Goal: Task Accomplishment & Management: Complete application form

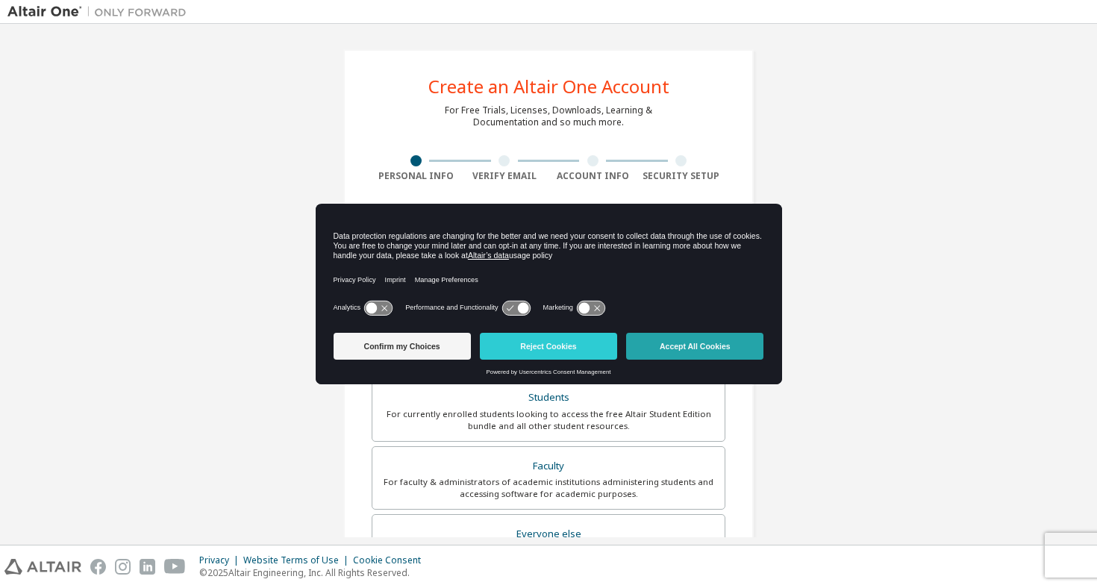
click at [698, 350] on button "Accept All Cookies" at bounding box center [694, 346] width 137 height 27
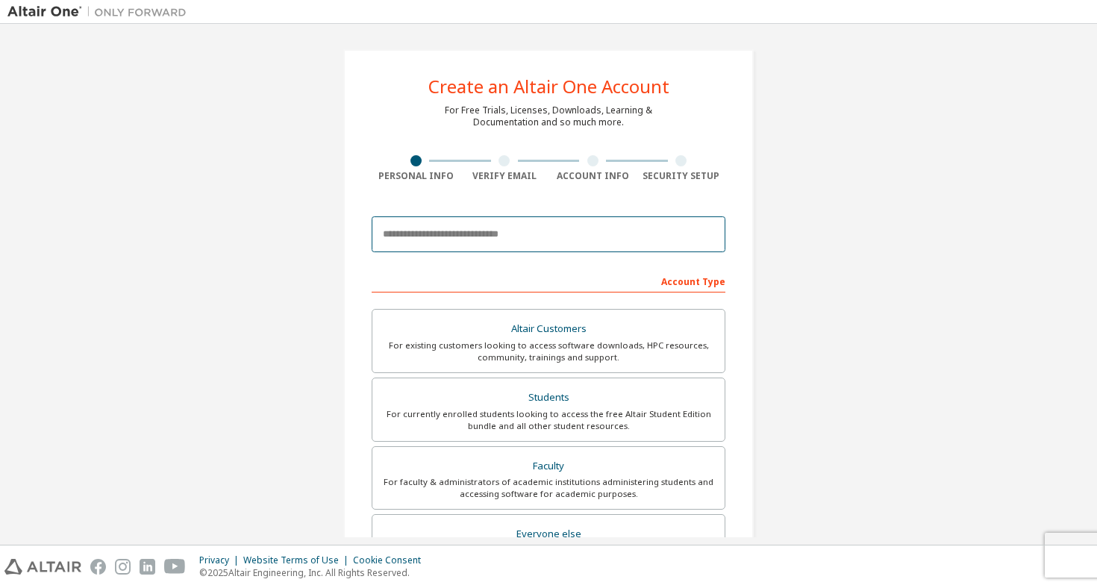
click at [525, 242] on input "email" at bounding box center [549, 234] width 354 height 36
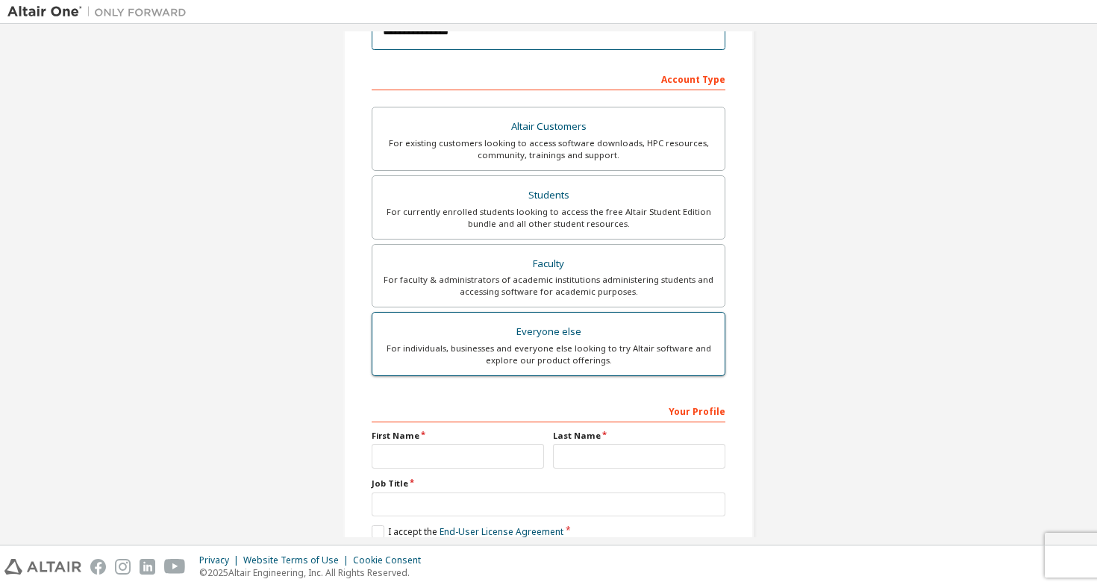
scroll to position [212, 0]
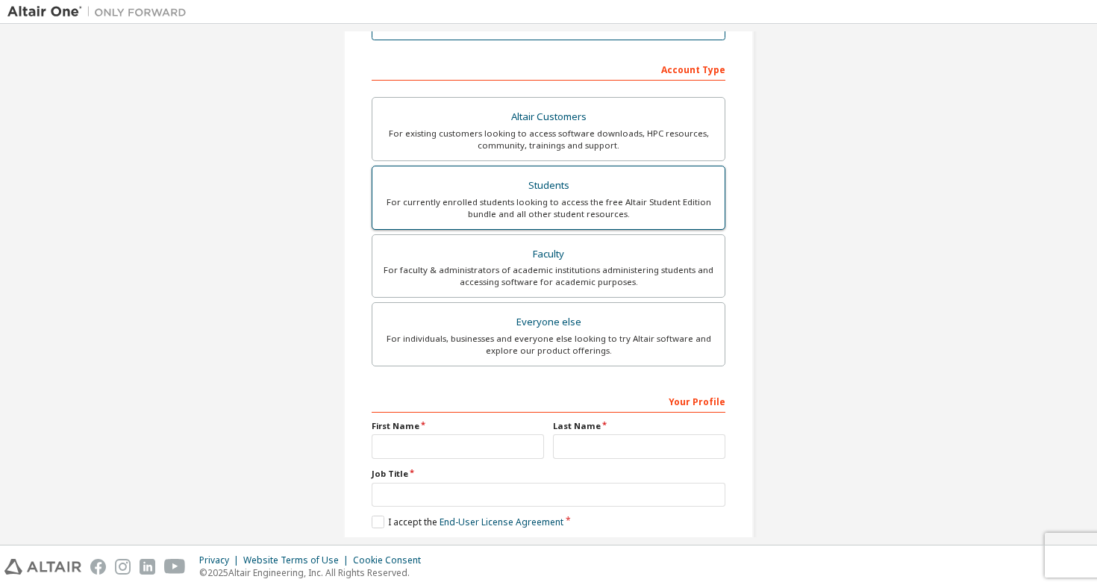
type input "**********"
click at [619, 196] on div "For currently enrolled students looking to access the free Altair Student Editi…" at bounding box center [548, 208] width 334 height 24
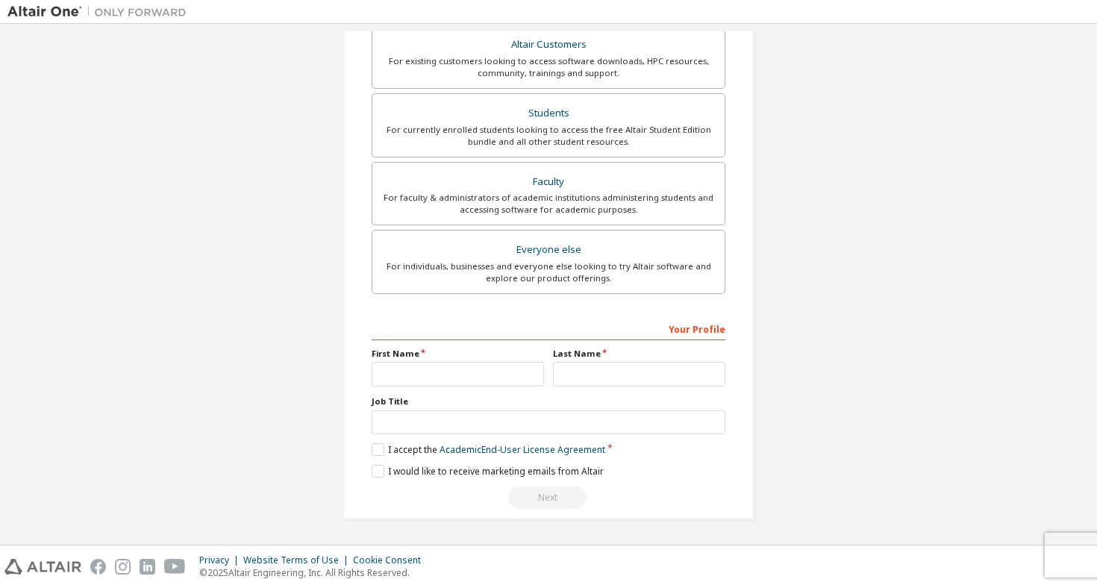
scroll to position [289, 0]
click at [403, 349] on label "First Name" at bounding box center [458, 354] width 172 height 12
type input "*****"
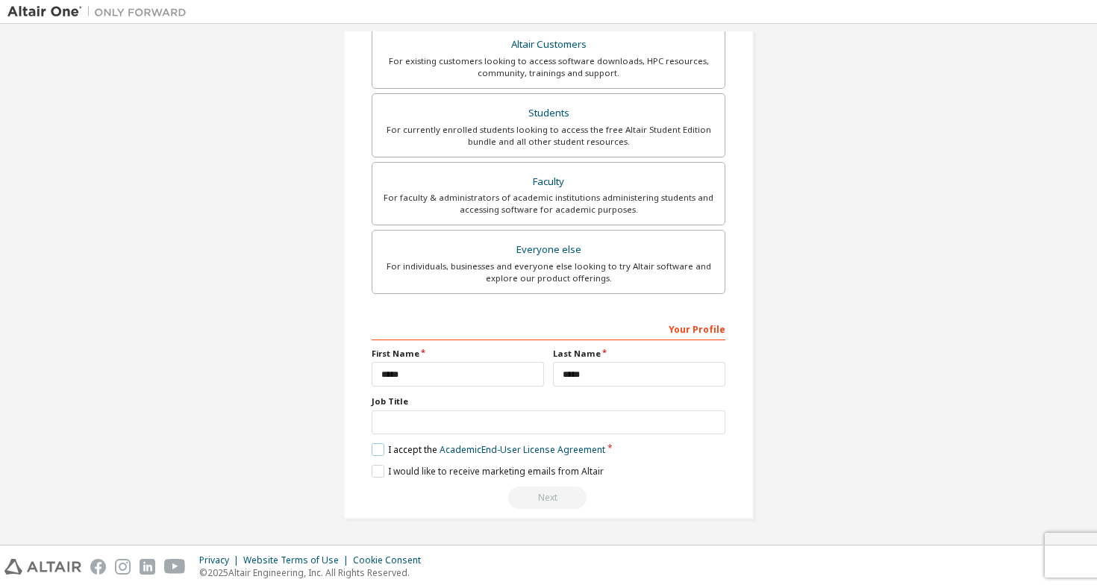
click at [373, 447] on label "I accept the Academic End-User License Agreement" at bounding box center [489, 449] width 234 height 13
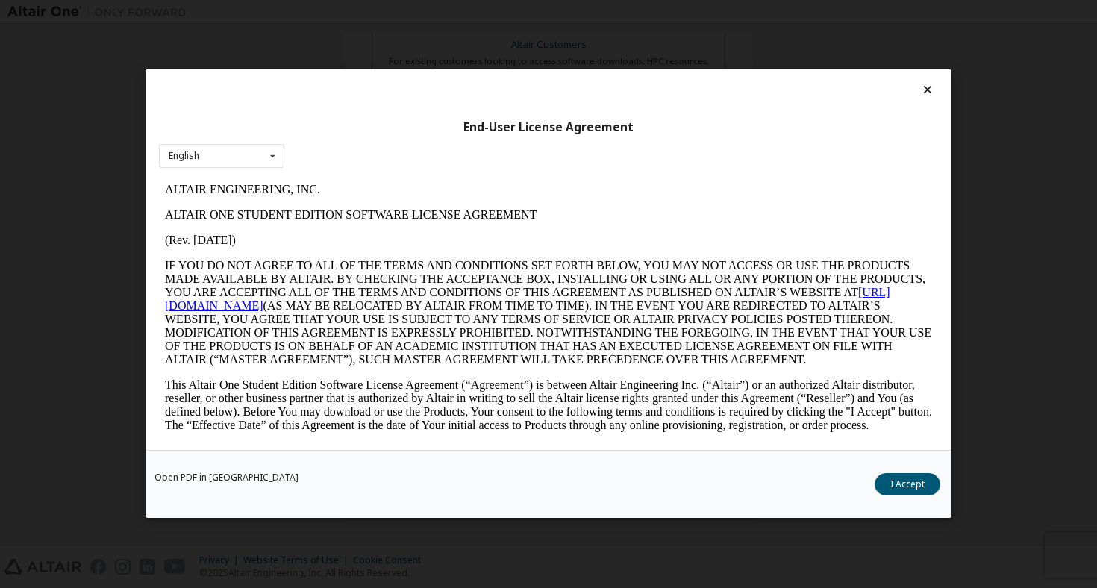
scroll to position [0, 0]
click at [913, 491] on button "I Accept" at bounding box center [907, 485] width 66 height 22
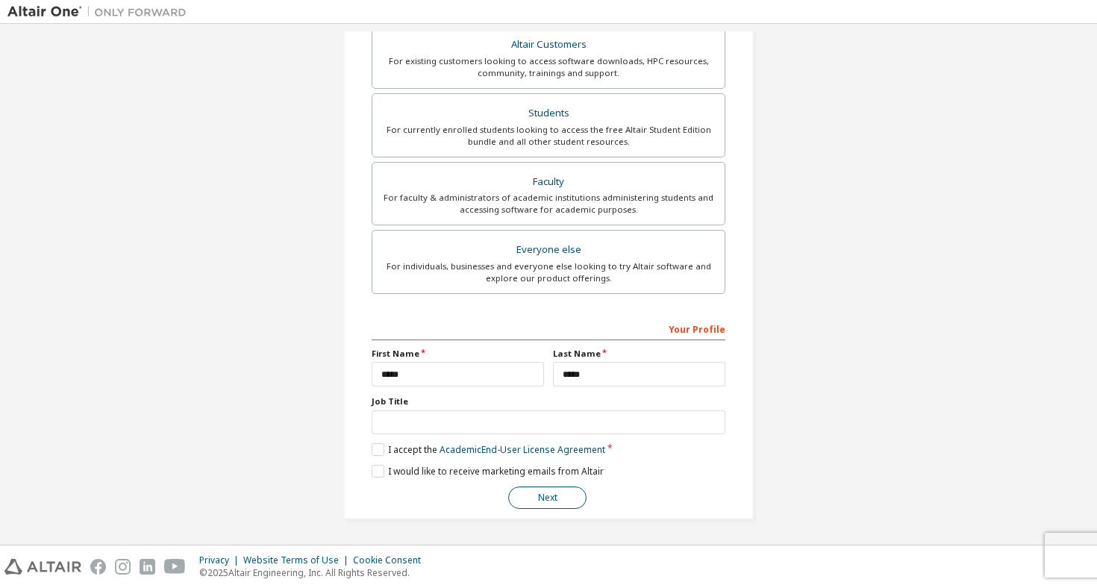
click at [552, 503] on button "Next" at bounding box center [547, 497] width 78 height 22
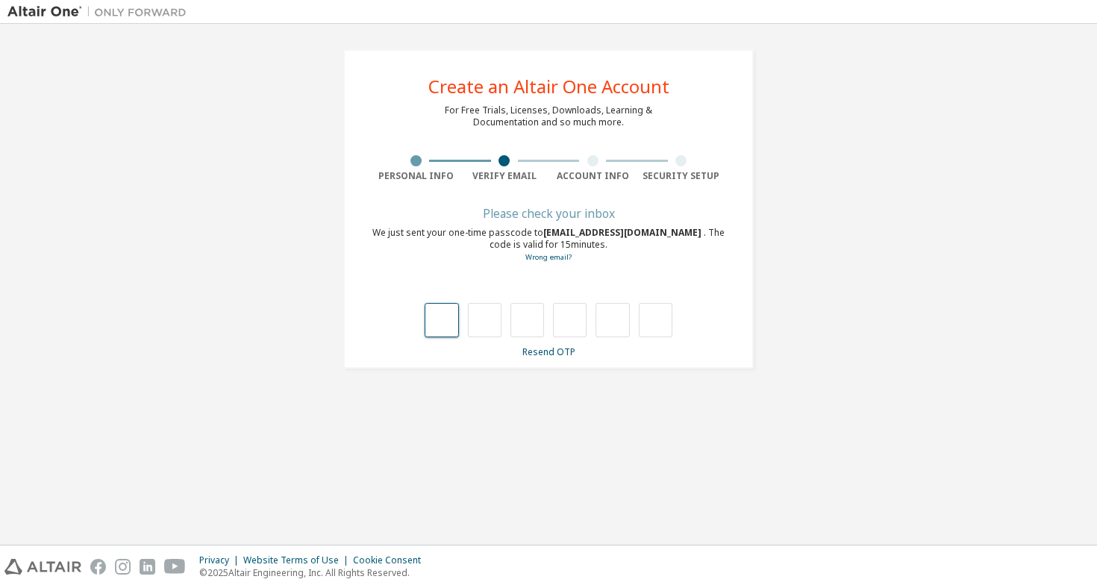
type input "*"
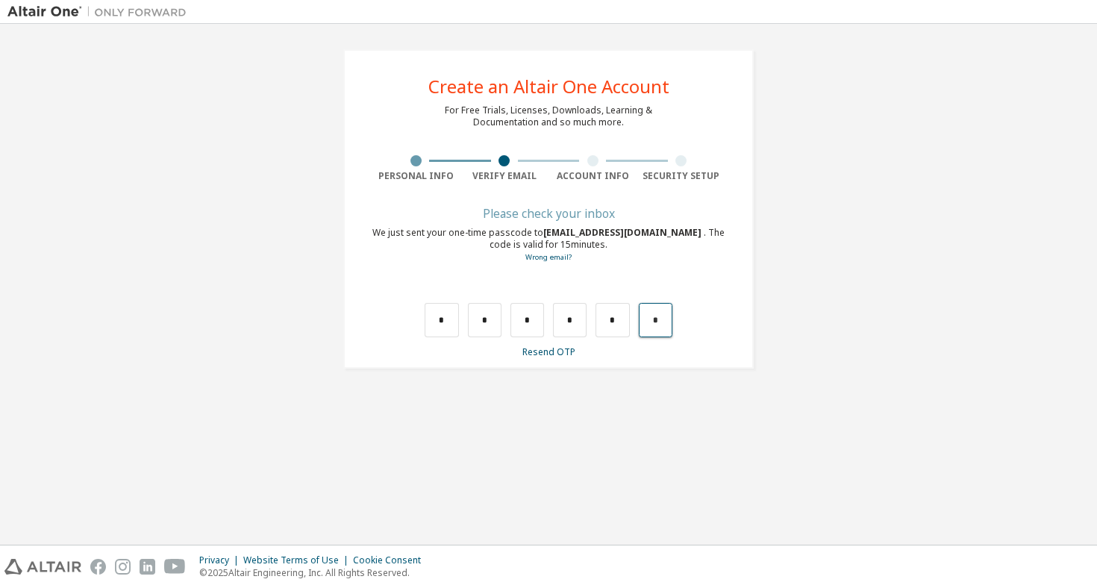
type input "*"
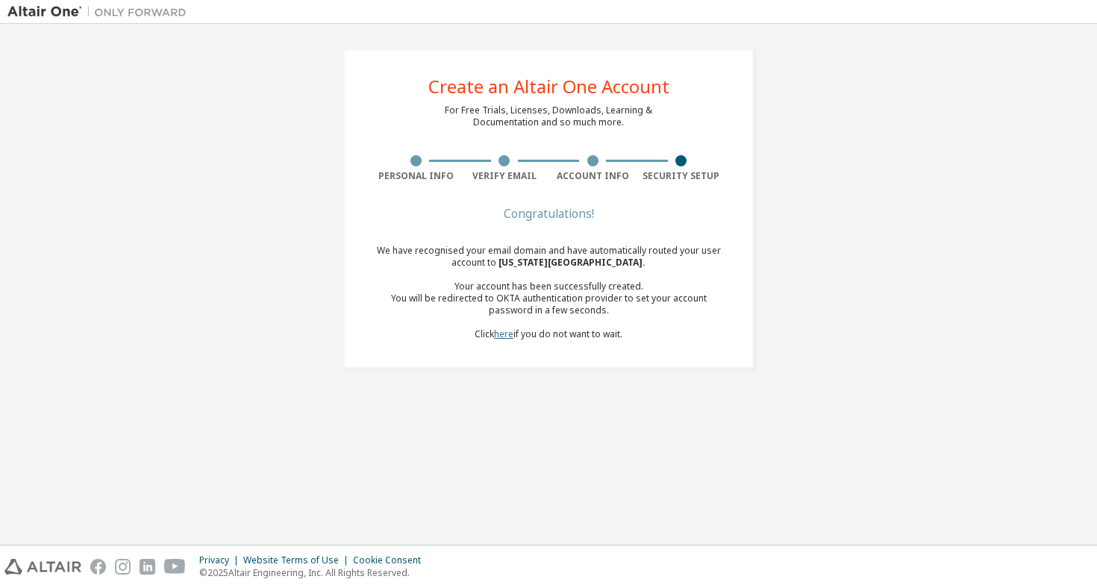
click at [502, 329] on link "here" at bounding box center [503, 334] width 19 height 13
